Goal: Complete application form

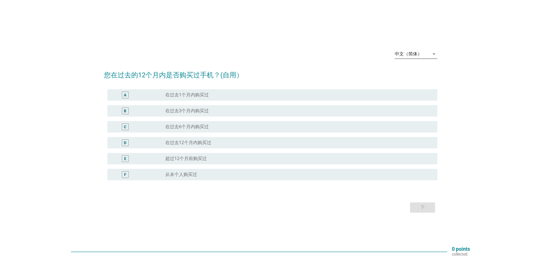
click at [426, 53] on div "中文（简体）" at bounding box center [412, 53] width 35 height 9
click at [422, 70] on div "Bahasa Melayu" at bounding box center [416, 72] width 34 height 7
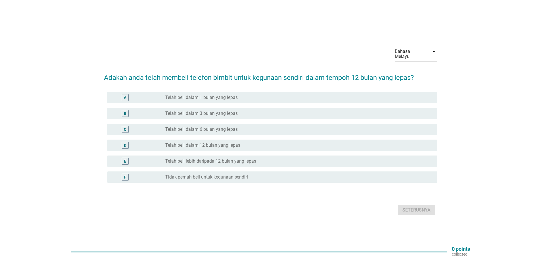
click at [127, 126] on div "C" at bounding box center [125, 129] width 7 height 7
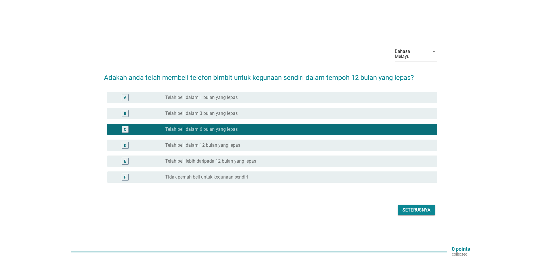
click at [425, 209] on div "Seterusnya" at bounding box center [417, 210] width 28 height 7
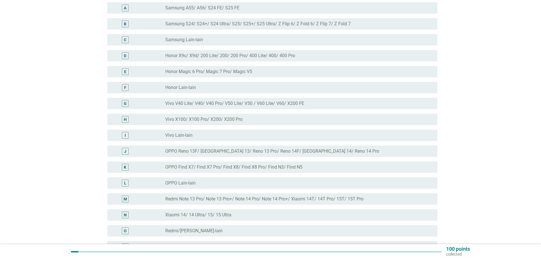
scroll to position [85, 0]
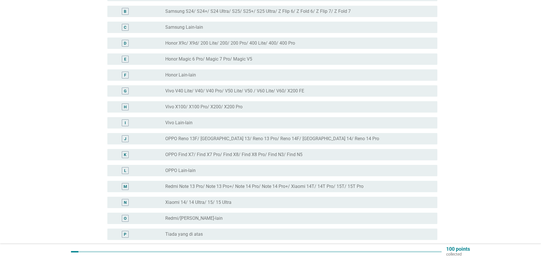
click at [125, 184] on div "M" at bounding box center [125, 187] width 3 height 6
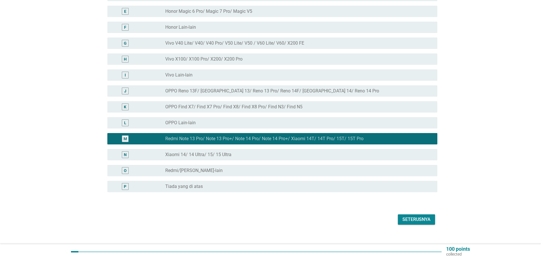
scroll to position [136, 0]
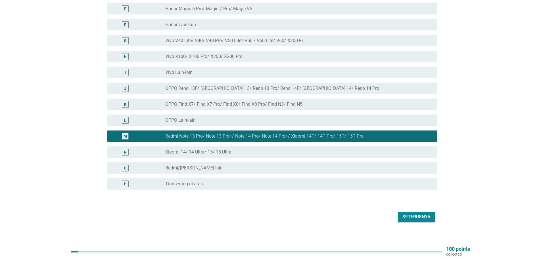
click at [420, 214] on div "Seterusnya" at bounding box center [417, 216] width 28 height 7
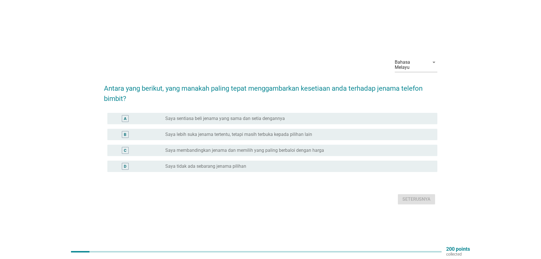
click at [125, 133] on div "B" at bounding box center [125, 134] width 3 height 6
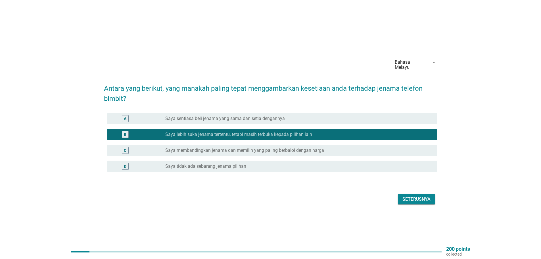
click at [420, 198] on div "Seterusnya" at bounding box center [417, 199] width 28 height 7
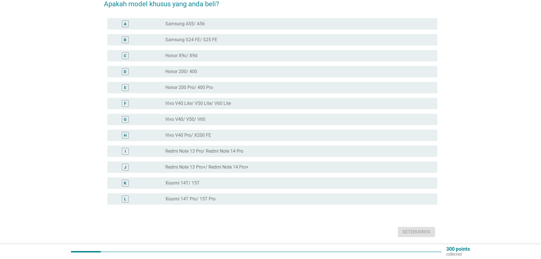
scroll to position [72, 0]
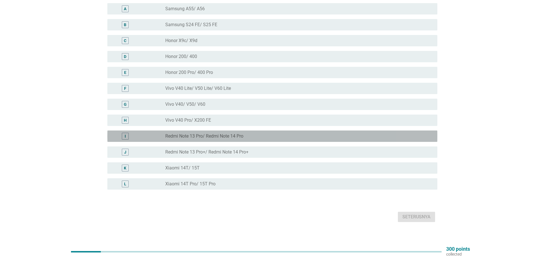
click at [126, 133] on div "I" at bounding box center [125, 136] width 7 height 7
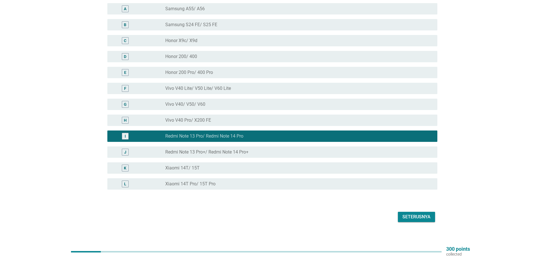
click at [420, 213] on div "Seterusnya" at bounding box center [417, 216] width 28 height 7
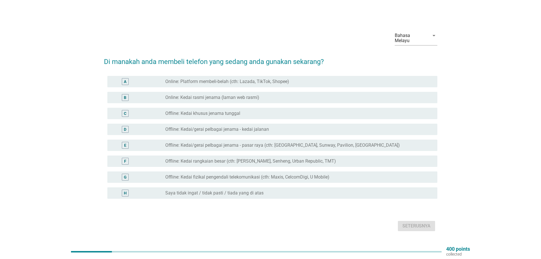
click at [185, 143] on label "Offline: Kedai/gerai pelbagai jenama - pasar raya (cth: [GEOGRAPHIC_DATA], Sunw…" at bounding box center [282, 145] width 235 height 6
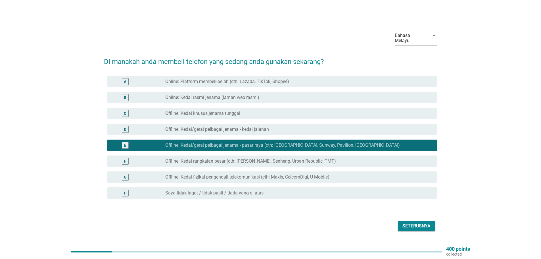
click at [409, 222] on div "Seterusnya" at bounding box center [417, 225] width 28 height 7
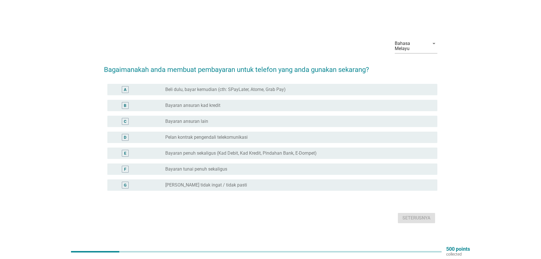
click at [180, 167] on label "Bayaran tunai penuh sekaligus" at bounding box center [196, 169] width 62 height 6
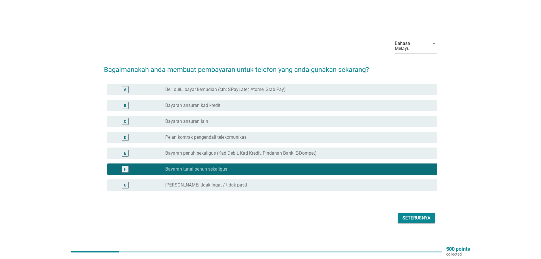
click at [418, 217] on div "Seterusnya" at bounding box center [417, 218] width 28 height 7
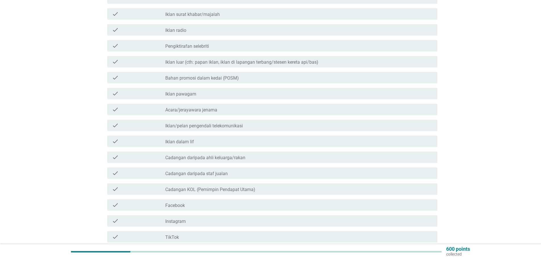
scroll to position [114, 0]
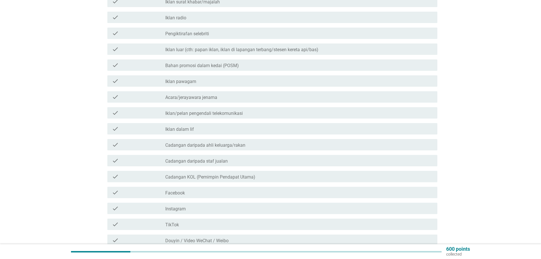
click at [235, 47] on label "Iklan luar (cth: papan iklan, iklan di lapangan terbang/stesen kereta api/bas)" at bounding box center [241, 50] width 153 height 6
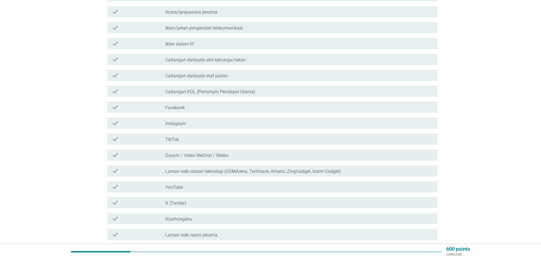
scroll to position [227, 0]
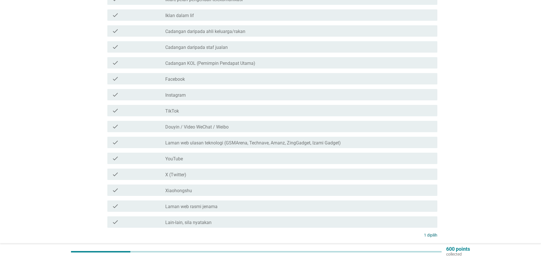
click at [180, 76] on label "Facebook" at bounding box center [175, 79] width 20 height 6
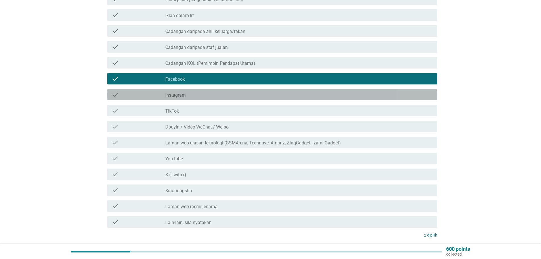
click at [180, 92] on label "Instagram" at bounding box center [175, 95] width 20 height 6
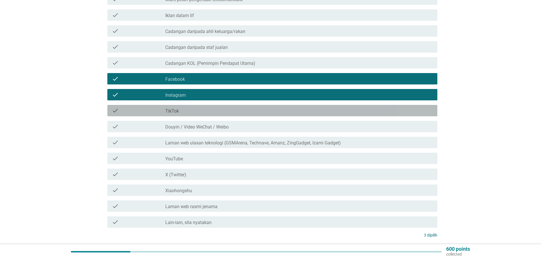
click at [172, 108] on label "TikTok" at bounding box center [172, 111] width 14 height 6
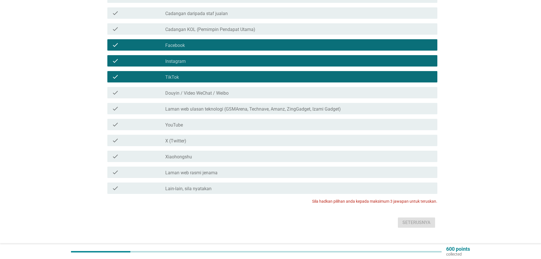
scroll to position [267, 0]
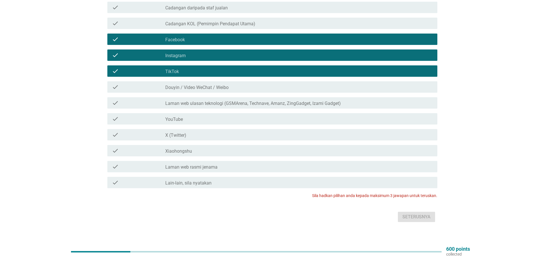
click at [180, 117] on label "YouTube" at bounding box center [174, 120] width 18 height 6
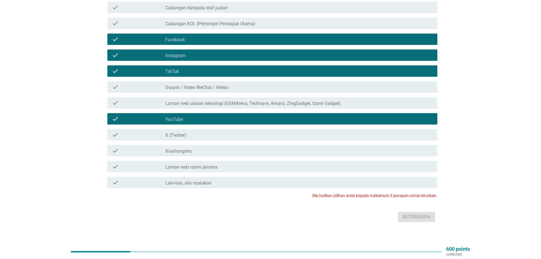
click at [409, 215] on div "Seterusnya" at bounding box center [271, 217] width 334 height 14
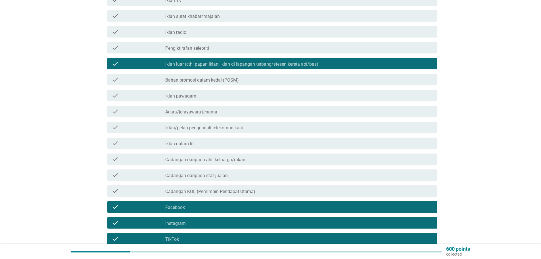
scroll to position [96, 0]
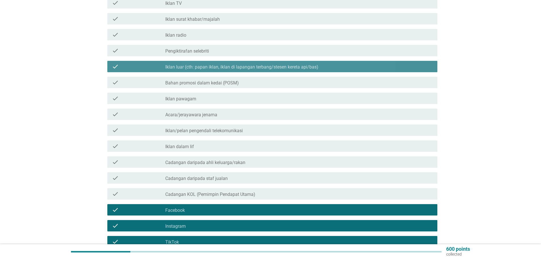
click at [108, 61] on div "check check_box Iklan luar (cth: papan iklan, iklan di lapangan terbang/stesen …" at bounding box center [272, 66] width 330 height 11
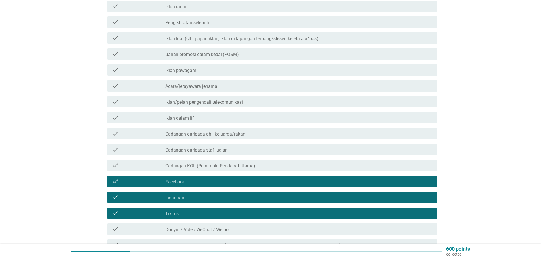
scroll to position [210, 0]
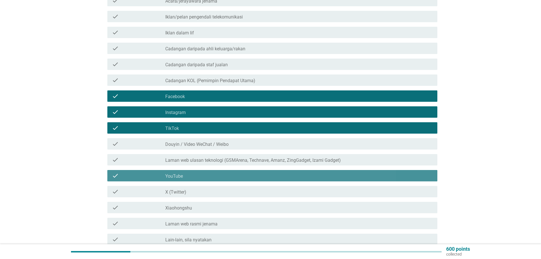
click at [113, 173] on icon "check" at bounding box center [115, 175] width 7 height 7
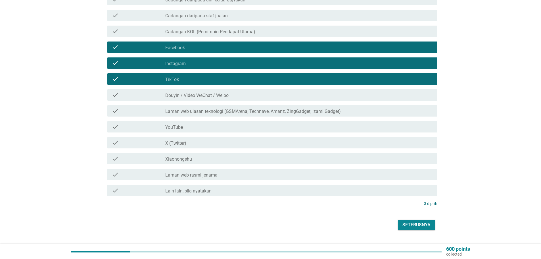
scroll to position [267, 0]
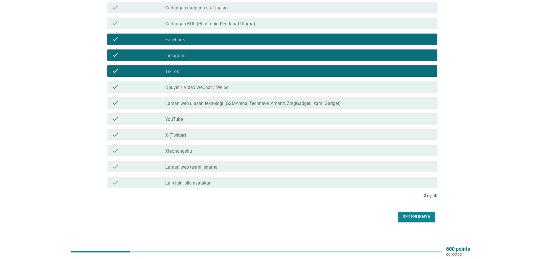
click at [417, 213] on div "Seterusnya" at bounding box center [417, 216] width 28 height 7
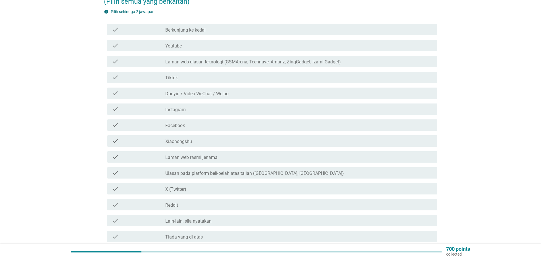
scroll to position [85, 0]
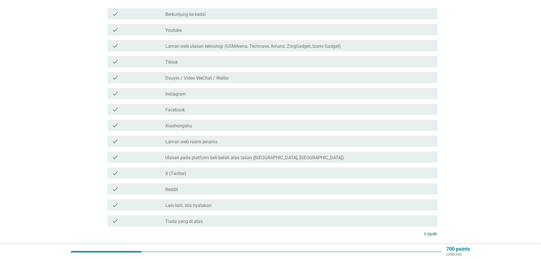
click at [178, 26] on div "check_box_outline_blank Youtube" at bounding box center [299, 29] width 268 height 7
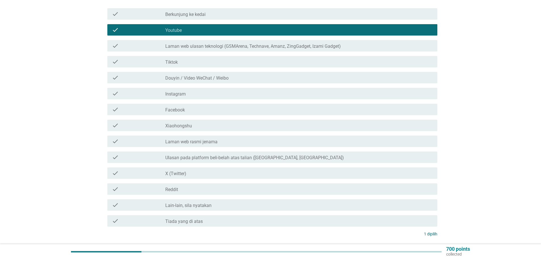
click at [181, 58] on div "check_box_outline_blank Tiktok" at bounding box center [299, 61] width 268 height 7
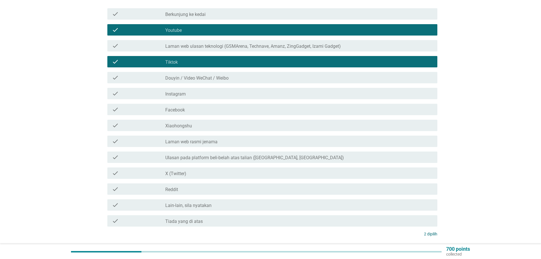
click at [180, 107] on label "Facebook" at bounding box center [175, 110] width 20 height 6
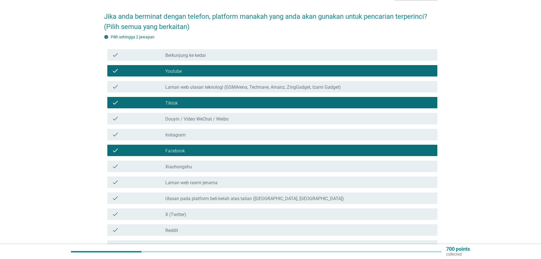
scroll to position [57, 0]
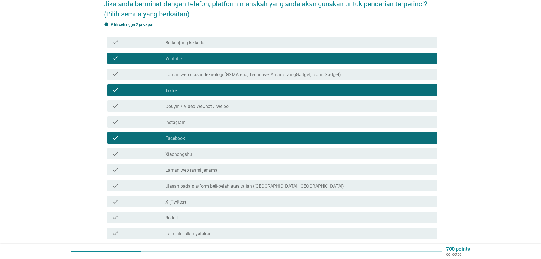
click at [188, 135] on div "check_box Facebook" at bounding box center [299, 137] width 268 height 7
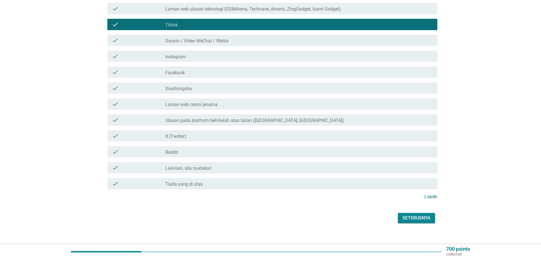
scroll to position [124, 0]
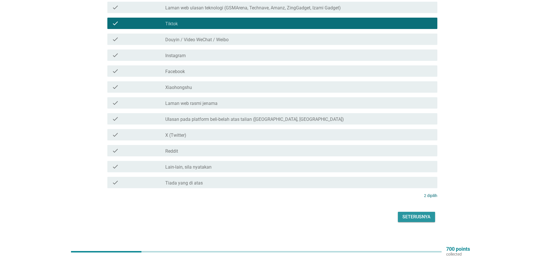
click at [418, 215] on div "Seterusnya" at bounding box center [417, 216] width 28 height 7
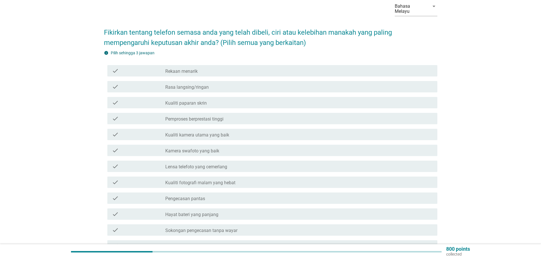
scroll to position [57, 0]
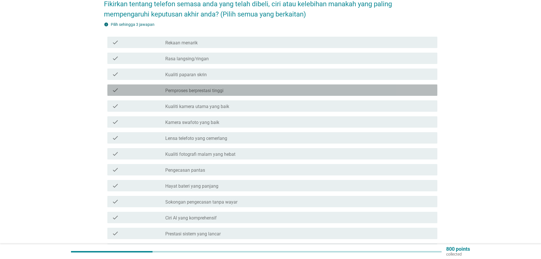
click at [221, 88] on label "Pemproses berprestasi tinggi" at bounding box center [194, 91] width 58 height 6
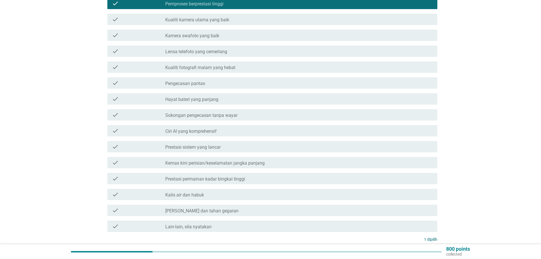
scroll to position [170, 0]
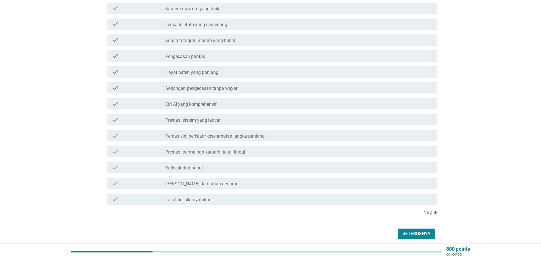
click at [196, 165] on label "Kalis air dan habuk" at bounding box center [184, 168] width 39 height 6
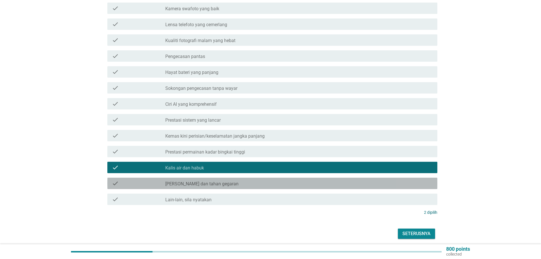
drag, startPoint x: 196, startPoint y: 180, endPoint x: 248, endPoint y: 187, distance: 52.5
click at [196, 181] on label "[PERSON_NAME] dan tahan gegaran" at bounding box center [201, 184] width 73 height 6
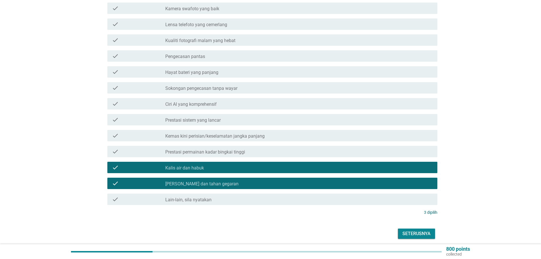
click at [423, 230] on div "Seterusnya" at bounding box center [417, 233] width 28 height 7
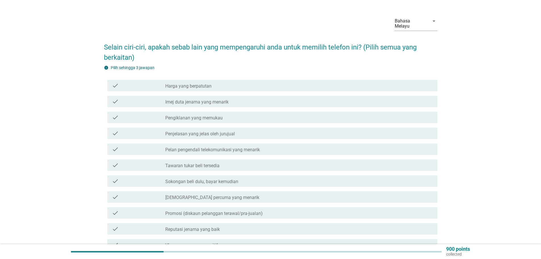
scroll to position [57, 0]
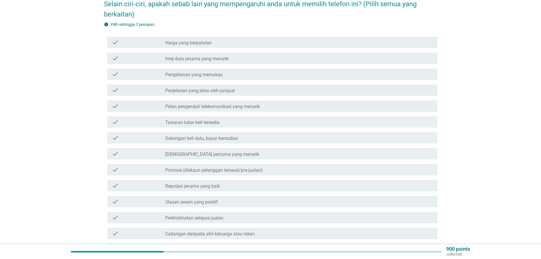
click at [218, 39] on div "check_box_outline_blank Harga yang berpatutan" at bounding box center [299, 42] width 268 height 7
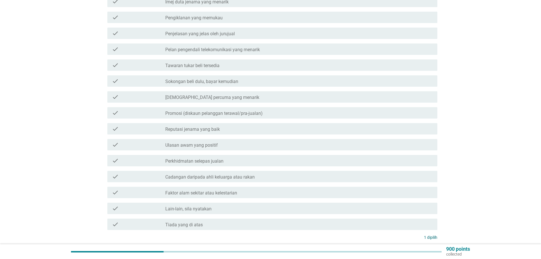
scroll to position [142, 0]
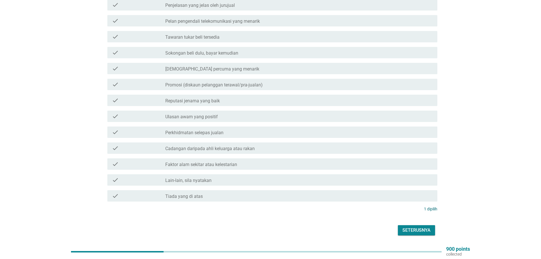
click at [219, 113] on div "check_box_outline_blank Ulasan awam yang positif" at bounding box center [299, 116] width 268 height 7
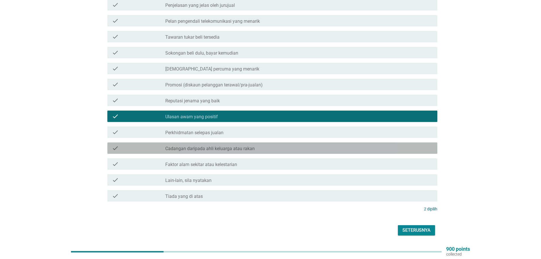
click at [216, 146] on label "Cadangan daripada ahli keluarga atau rakan" at bounding box center [210, 149] width 90 height 6
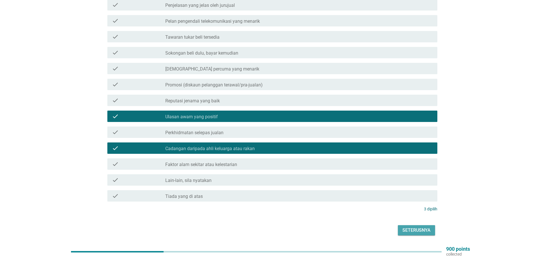
drag, startPoint x: 412, startPoint y: 223, endPoint x: 451, endPoint y: 216, distance: 39.9
click at [412, 227] on div "Seterusnya" at bounding box center [417, 230] width 28 height 7
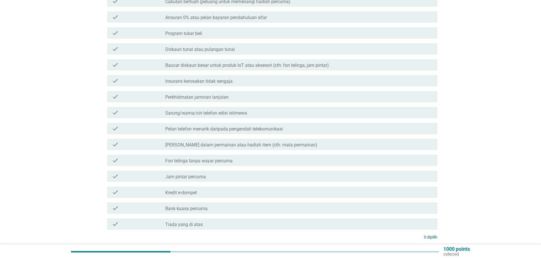
scroll to position [114, 0]
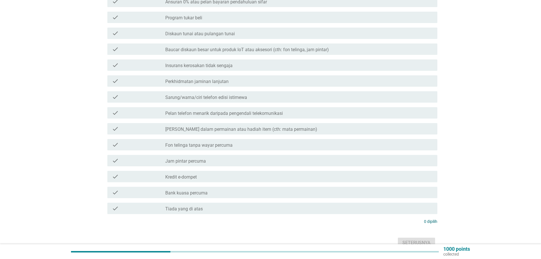
click at [190, 159] on label "Jam pintar percuma" at bounding box center [185, 161] width 41 height 6
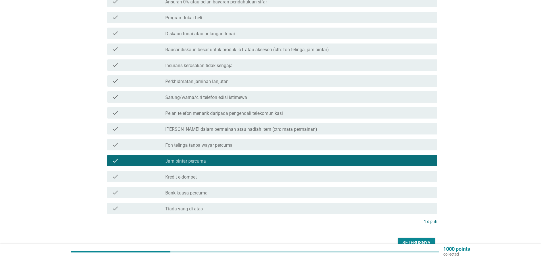
click at [190, 190] on label "Bank kuasa percuma" at bounding box center [186, 193] width 42 height 6
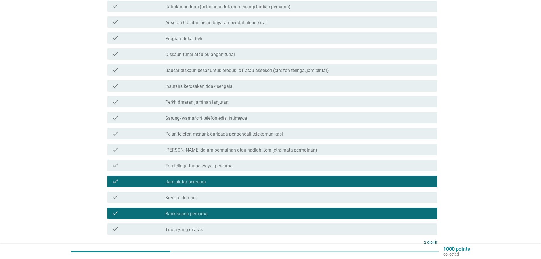
scroll to position [57, 0]
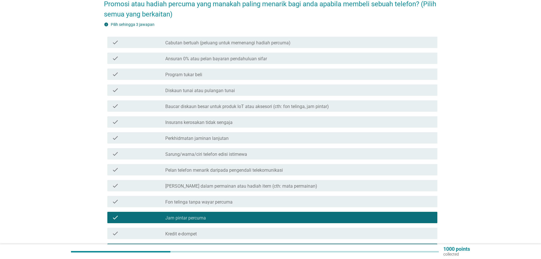
click at [215, 56] on label "Ansuran 0% atau pelan bayaran pendahuluan sifar" at bounding box center [216, 59] width 102 height 6
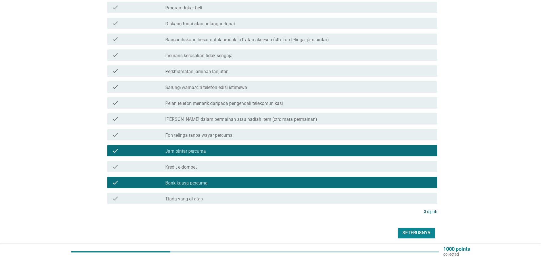
scroll to position [140, 0]
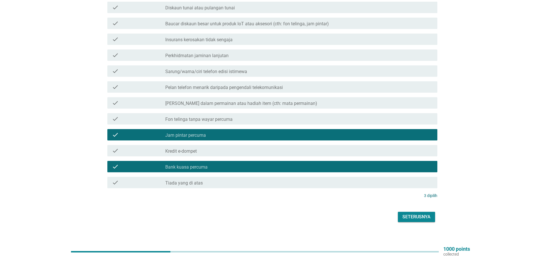
click at [426, 215] on div "Seterusnya" at bounding box center [417, 216] width 28 height 7
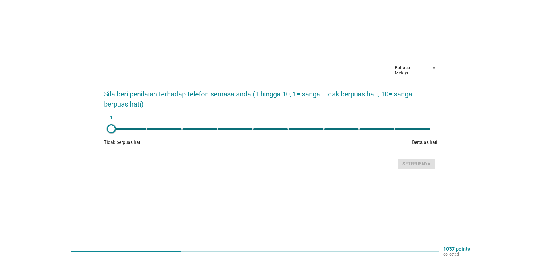
scroll to position [0, 0]
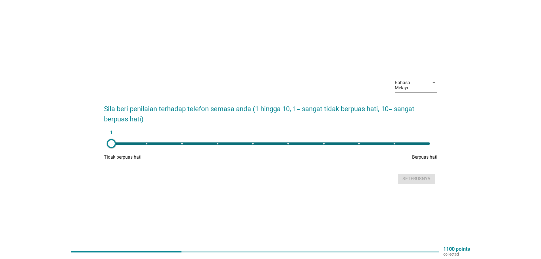
click at [395, 142] on div "1" at bounding box center [270, 143] width 319 height 2
click at [428, 142] on div "9" at bounding box center [270, 143] width 319 height 2
type input "10"
click at [413, 175] on div "Seterusnya" at bounding box center [417, 178] width 28 height 7
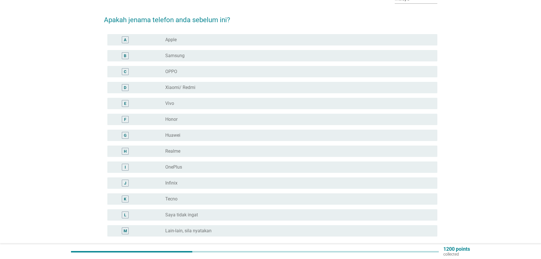
scroll to position [28, 0]
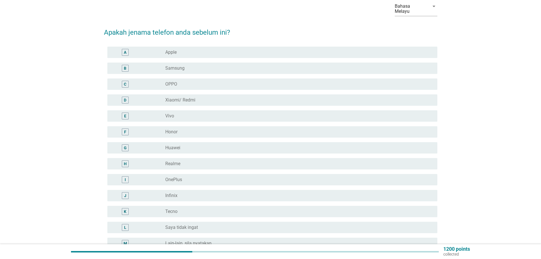
click at [172, 49] on label "Apple" at bounding box center [170, 52] width 11 height 6
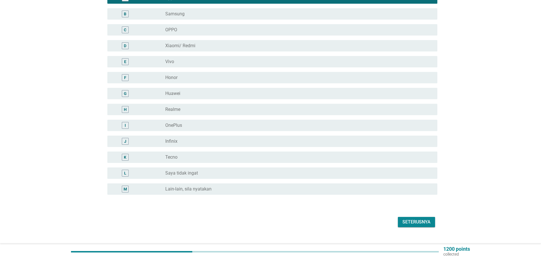
scroll to position [88, 0]
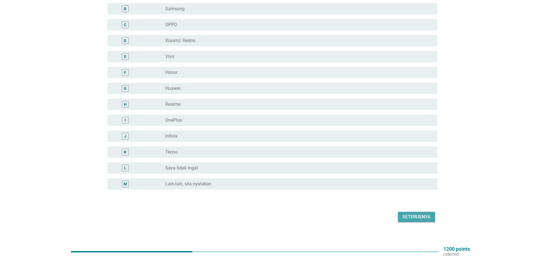
click at [425, 213] on div "Seterusnya" at bounding box center [417, 216] width 28 height 7
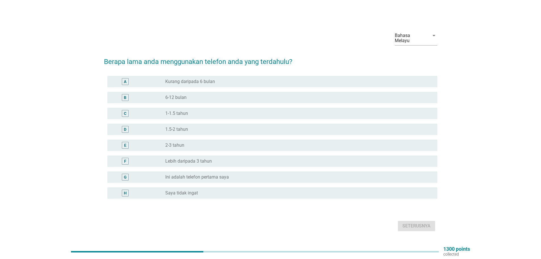
click at [197, 158] on label "Lebih daripada 3 tahun" at bounding box center [188, 161] width 47 height 6
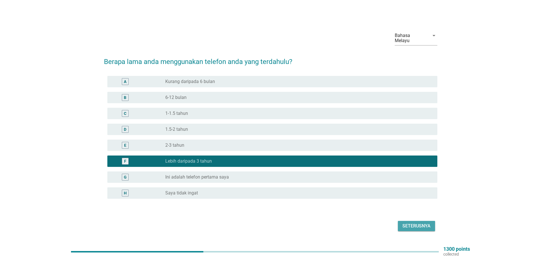
click at [415, 225] on div "Seterusnya" at bounding box center [417, 225] width 28 height 7
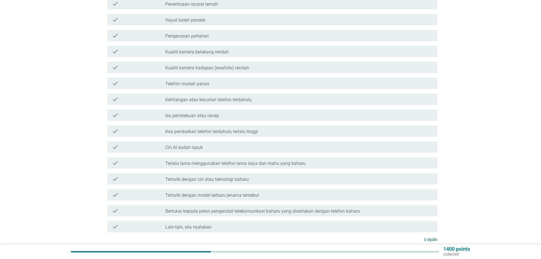
scroll to position [114, 0]
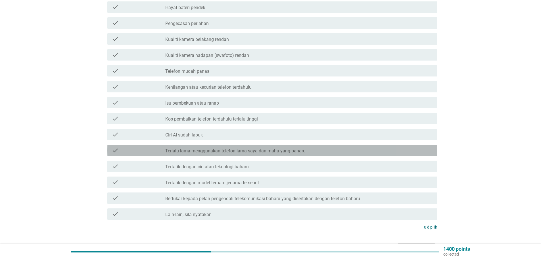
click at [186, 148] on label "Terlalu lama menggunakan telefon lama saya dan mahu yang baharu" at bounding box center [235, 151] width 140 height 6
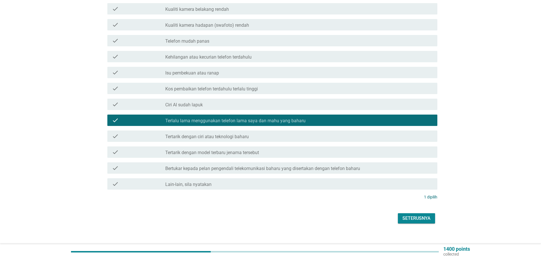
scroll to position [145, 0]
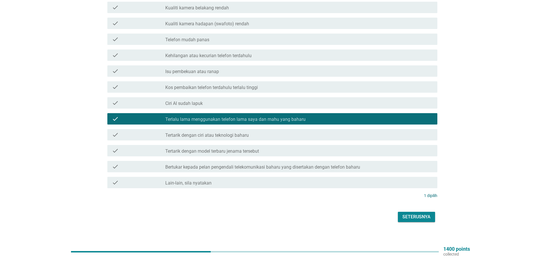
drag, startPoint x: 423, startPoint y: 213, endPoint x: 525, endPoint y: 182, distance: 106.1
click at [423, 213] on div "Seterusnya" at bounding box center [417, 216] width 28 height 7
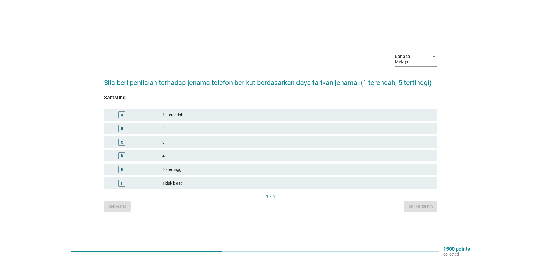
click at [121, 139] on div "C" at bounding box center [122, 142] width 3 height 6
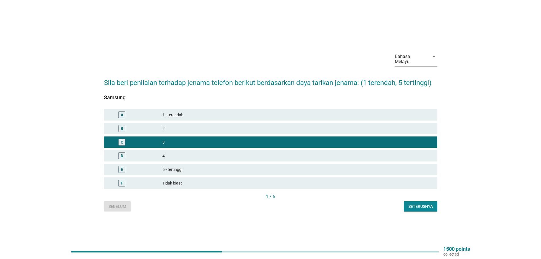
click at [415, 208] on button "Seterusnya" at bounding box center [421, 206] width 34 height 10
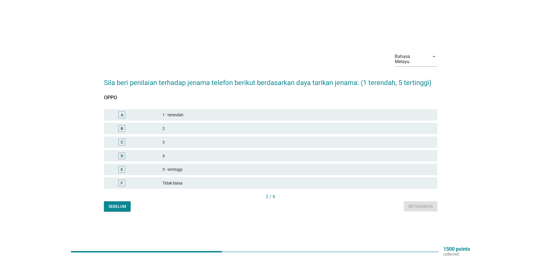
click at [122, 126] on div "B" at bounding box center [122, 129] width 3 height 6
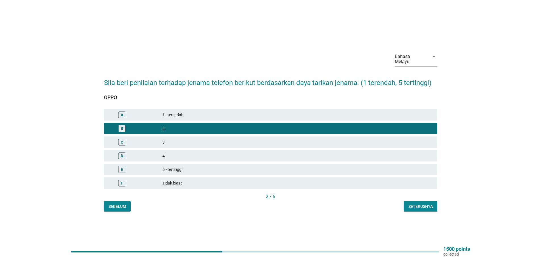
click at [419, 207] on div "Seterusnya" at bounding box center [421, 206] width 24 height 6
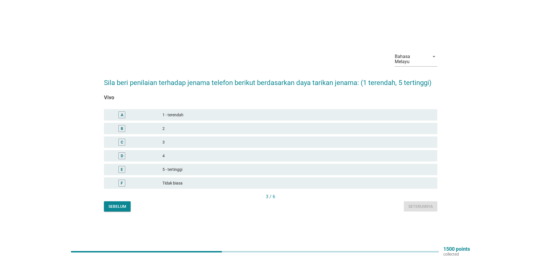
click at [123, 113] on div "A" at bounding box center [122, 115] width 3 height 6
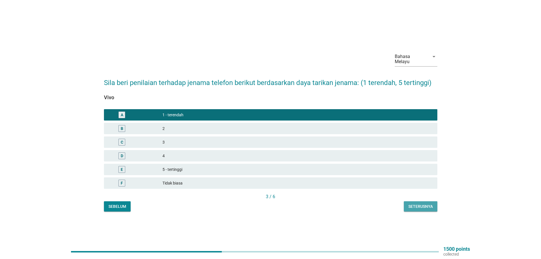
click at [434, 205] on button "Seterusnya" at bounding box center [421, 206] width 34 height 10
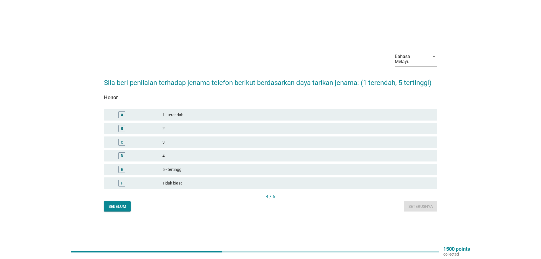
click at [122, 139] on div "C" at bounding box center [122, 142] width 3 height 6
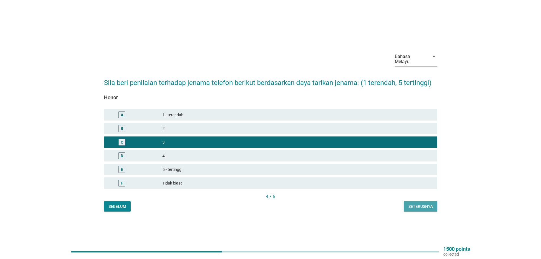
click at [417, 206] on div "Seterusnya" at bounding box center [421, 206] width 24 height 6
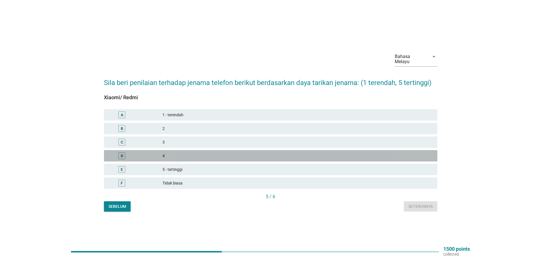
click at [122, 154] on div "D" at bounding box center [122, 156] width 3 height 6
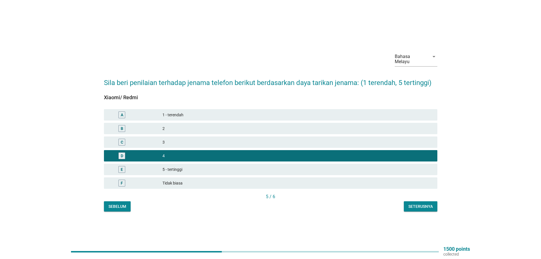
click at [425, 205] on div "Seterusnya" at bounding box center [421, 206] width 24 height 6
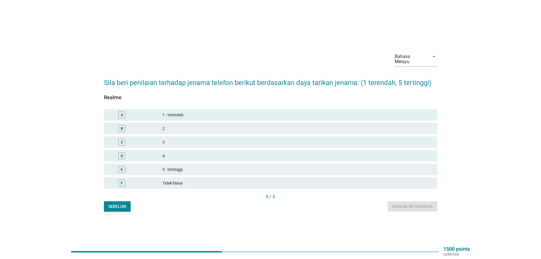
click at [122, 126] on div "B" at bounding box center [122, 129] width 3 height 6
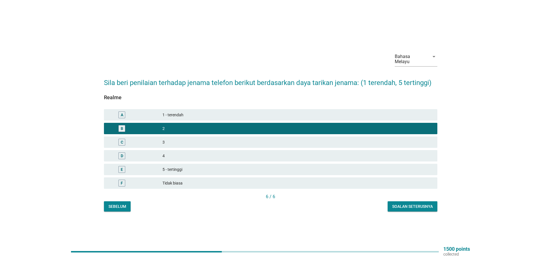
click at [417, 204] on div "Soalan seterusnya" at bounding box center [412, 206] width 41 height 6
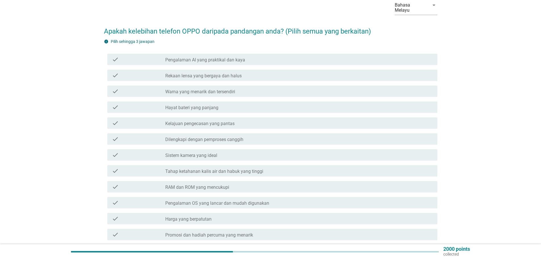
scroll to position [114, 0]
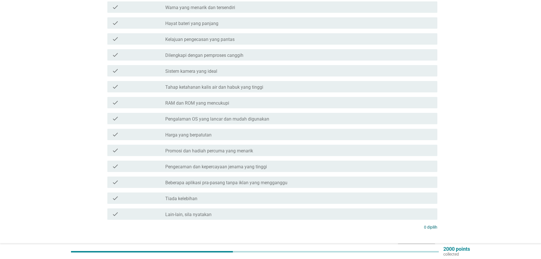
click at [185, 132] on label "Harga yang berpatutan" at bounding box center [188, 135] width 46 height 6
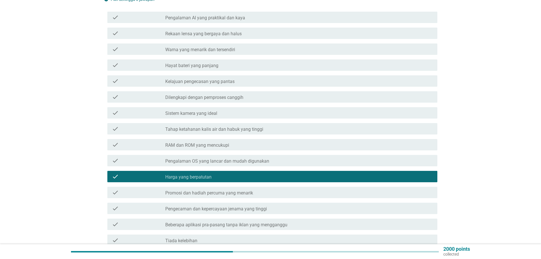
scroll to position [57, 0]
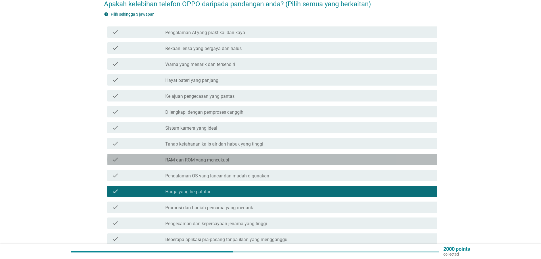
click at [187, 157] on label "RAM dan ROM yang mencukupi" at bounding box center [197, 160] width 64 height 6
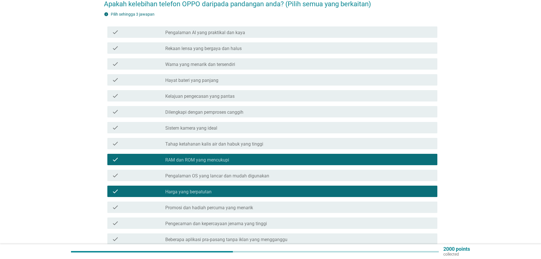
click at [184, 125] on label "Sistem kamera yang ideal" at bounding box center [191, 128] width 52 height 6
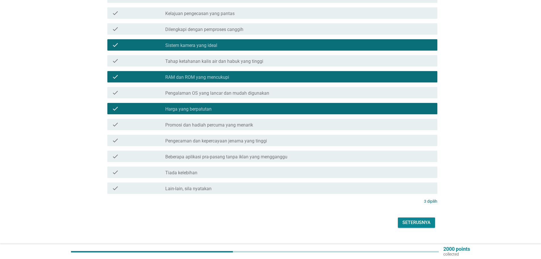
scroll to position [142, 0]
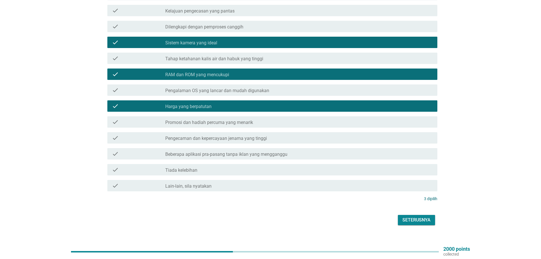
click at [419, 220] on button "Seterusnya" at bounding box center [416, 220] width 37 height 10
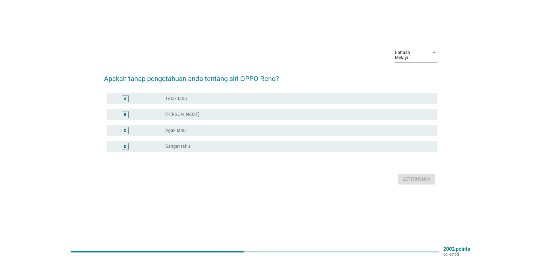
scroll to position [0, 0]
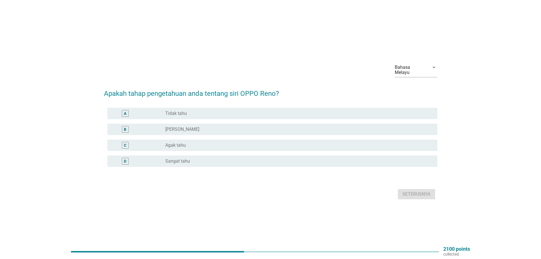
click at [174, 142] on label "Agak tahu" at bounding box center [175, 145] width 20 height 6
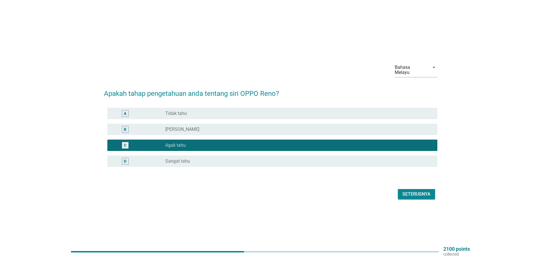
click at [416, 196] on button "Seterusnya" at bounding box center [416, 194] width 37 height 10
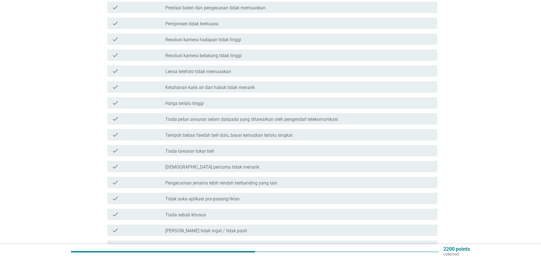
scroll to position [114, 0]
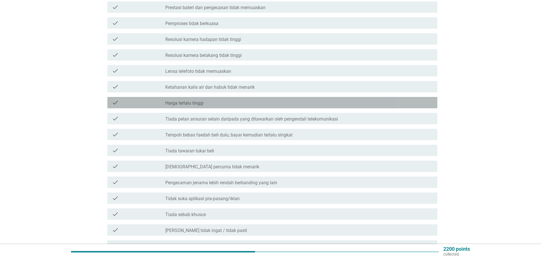
click at [191, 100] on label "Harga terlalu tinggi" at bounding box center [184, 103] width 38 height 6
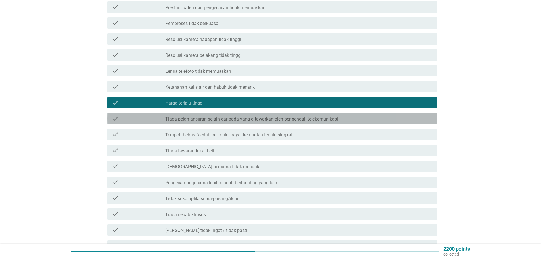
click at [193, 116] on label "Tiada pelan ansuran selain daripada yang ditawarkan oleh pengendali telekomunik…" at bounding box center [251, 119] width 173 height 6
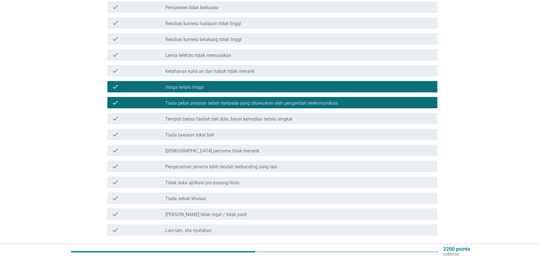
scroll to position [142, 0]
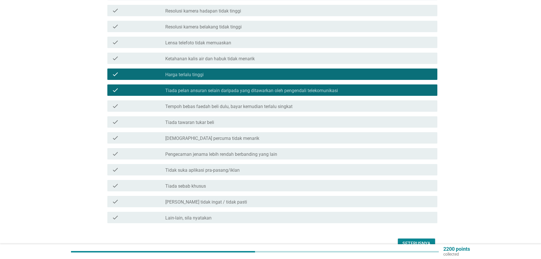
click at [203, 136] on label "[DEMOGRAPHIC_DATA] percuma tidak menarik" at bounding box center [212, 139] width 94 height 6
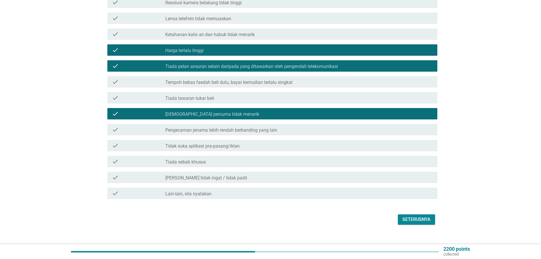
scroll to position [169, 0]
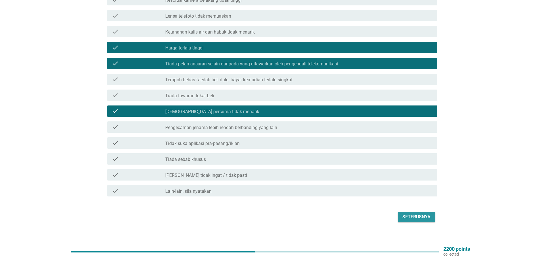
click at [419, 213] on div "Seterusnya" at bounding box center [417, 216] width 28 height 7
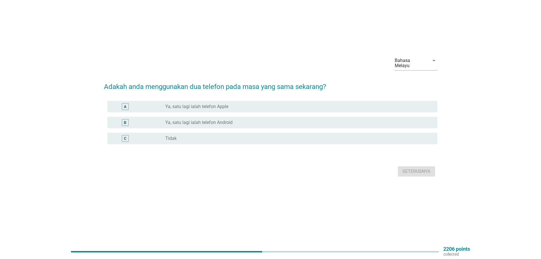
scroll to position [0, 0]
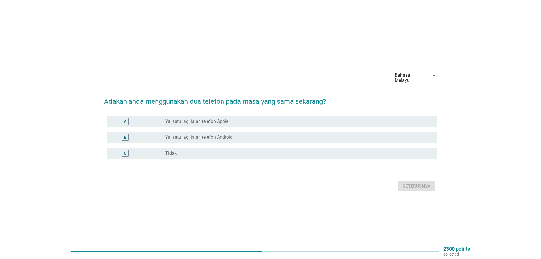
click at [140, 150] on div "C" at bounding box center [138, 153] width 53 height 7
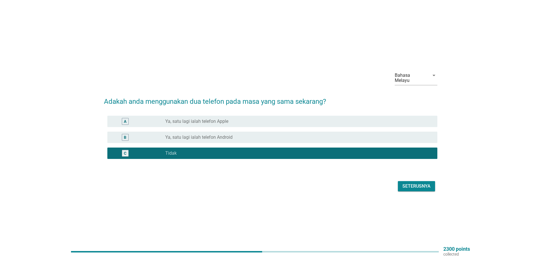
click at [421, 186] on div "Seterusnya" at bounding box center [417, 186] width 28 height 7
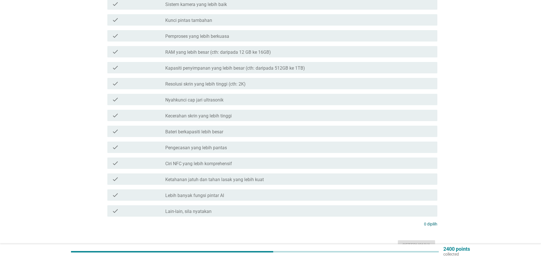
scroll to position [85, 0]
click at [219, 49] on label "RAM yang lebih besar (cth: daripada 12 GB ke 16GB)" at bounding box center [218, 52] width 106 height 6
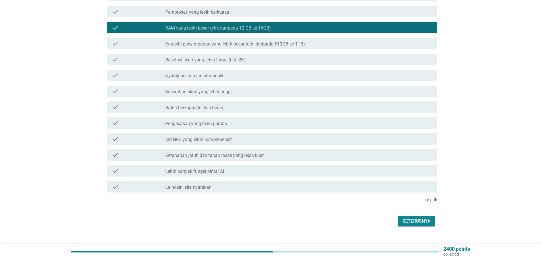
scroll to position [113, 0]
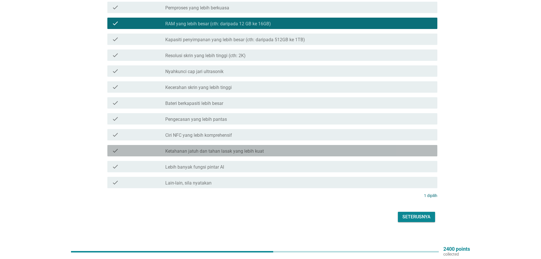
click at [183, 148] on label "Ketahanan jatuh dan tahan lasak yang lebih kuat" at bounding box center [214, 151] width 99 height 6
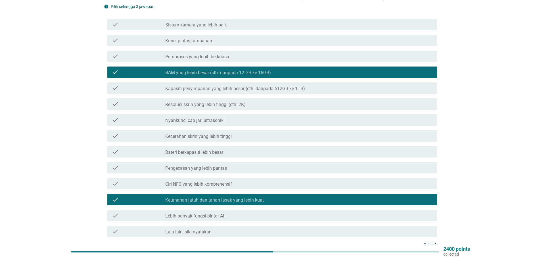
scroll to position [57, 0]
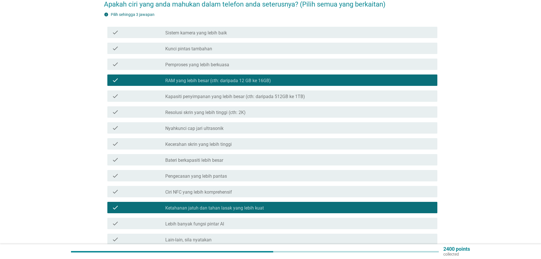
click at [181, 142] on label "Kecerahan skrin yang lebih tinggi" at bounding box center [198, 145] width 66 height 6
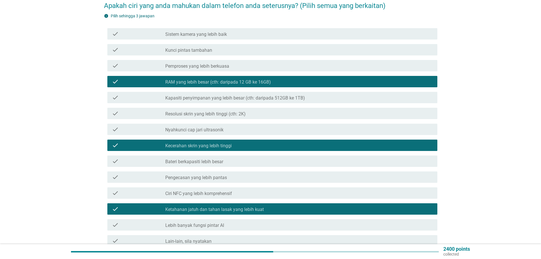
scroll to position [113, 0]
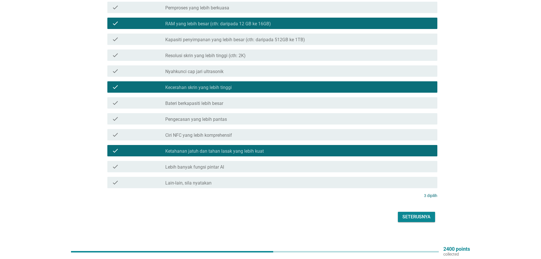
click at [431, 213] on button "Seterusnya" at bounding box center [416, 217] width 37 height 10
